Goal: Task Accomplishment & Management: Complete application form

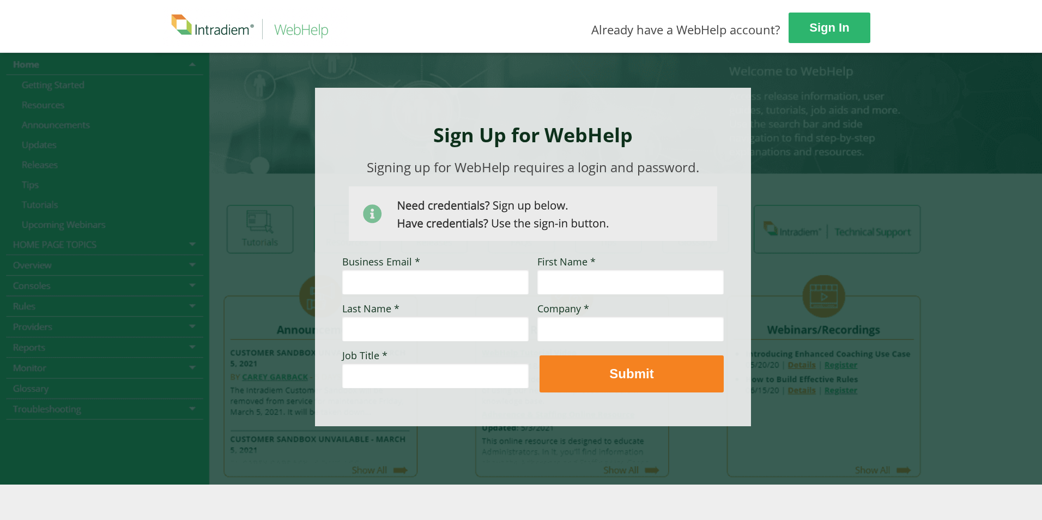
click at [459, 278] on input "Business Email *" at bounding box center [435, 281] width 186 height 25
click at [560, 288] on input "First Name *" at bounding box center [630, 281] width 186 height 25
type input "Velmon"
click at [456, 332] on input "Last Name *" at bounding box center [435, 328] width 186 height 25
type input "Siu"
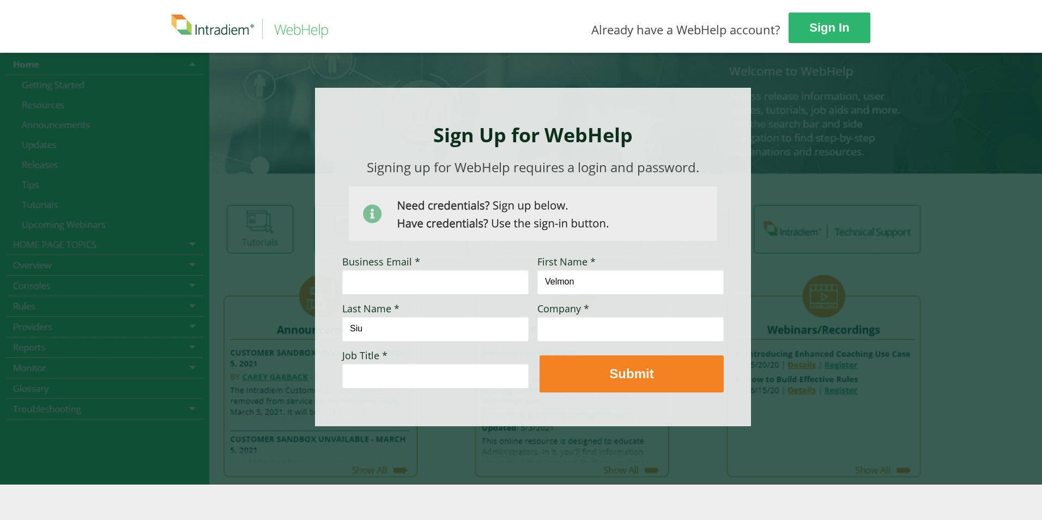
click at [561, 330] on input "Company *" at bounding box center [630, 328] width 186 height 25
click at [407, 285] on input "Business Email *" at bounding box center [435, 281] width 186 height 25
type input "Velmon.[PERSON_NAME]@kp,org"
click at [569, 331] on input "Company *" at bounding box center [630, 328] width 186 height 25
click at [627, 321] on input "[PERSON_NAME] Permante" at bounding box center [630, 328] width 186 height 25
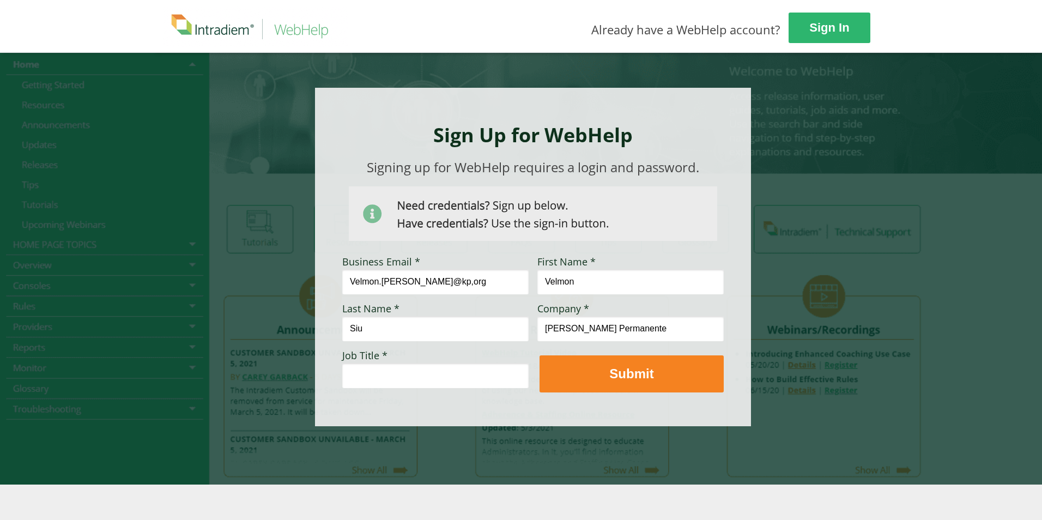
type input "[PERSON_NAME] Permanente"
click at [451, 379] on input "Job Title *" at bounding box center [435, 375] width 186 height 25
click at [402, 379] on input "Job Title *" at bounding box center [435, 375] width 186 height 25
type input "Contact Center Specialist II"
drag, startPoint x: 424, startPoint y: 283, endPoint x: 459, endPoint y: 299, distance: 38.8
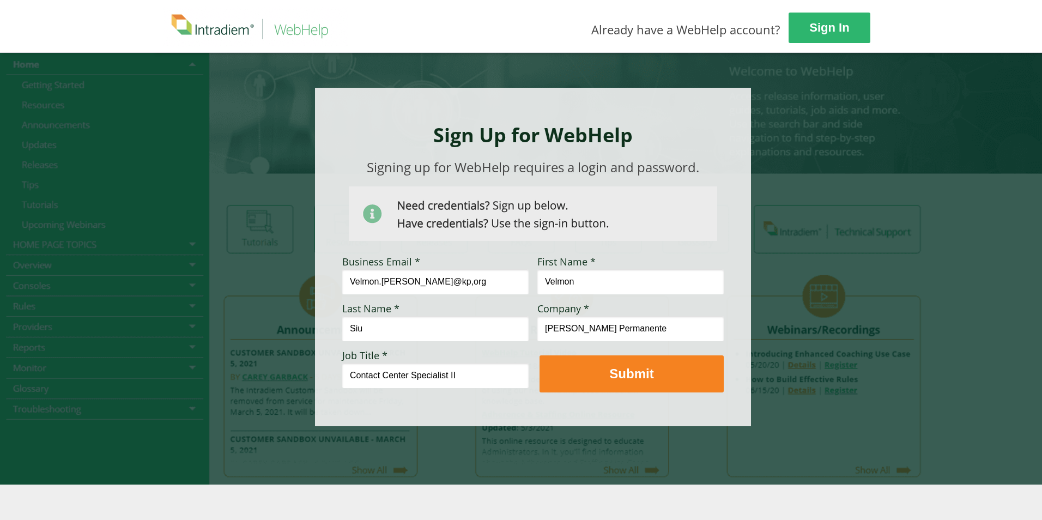
click at [426, 285] on input "Velmon.[PERSON_NAME]@kp,org" at bounding box center [435, 281] width 186 height 25
click at [443, 273] on input "Velmon.[PERSON_NAME]@kp,.org" at bounding box center [435, 281] width 186 height 25
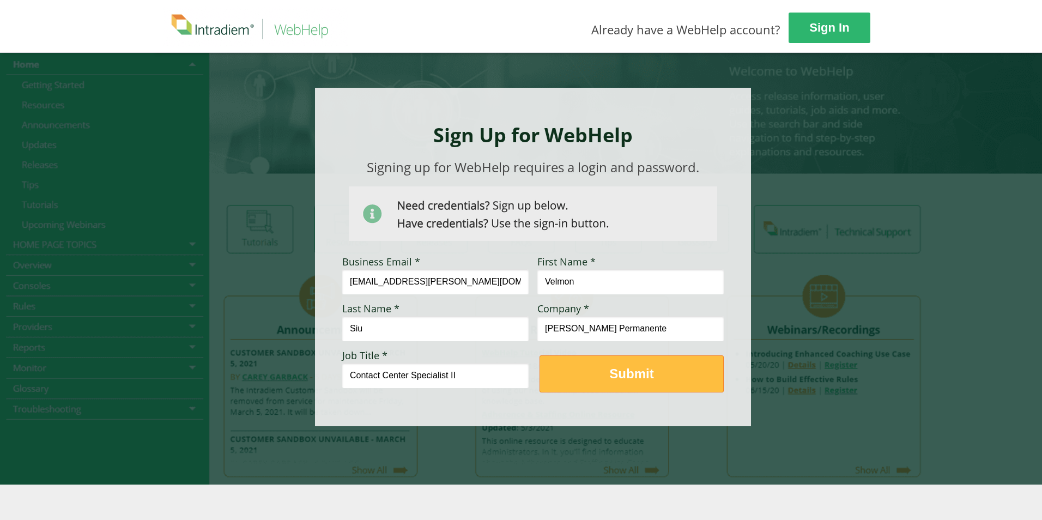
type input "[EMAIL_ADDRESS][PERSON_NAME][DOMAIN_NAME]"
click at [622, 373] on strong "Submit" at bounding box center [631, 373] width 44 height 15
